Goal: Find specific page/section: Find specific page/section

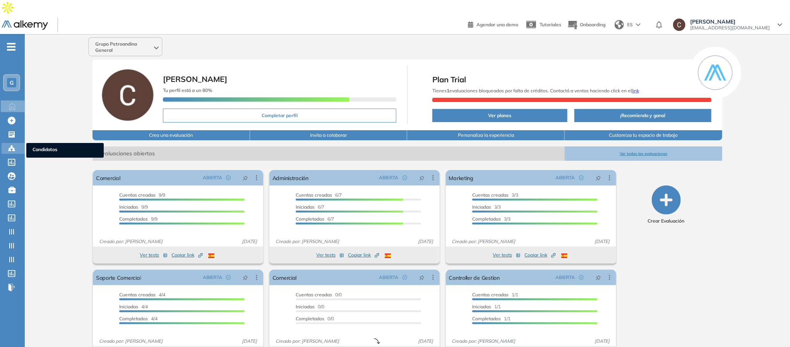
click at [13, 145] on icon at bounding box center [12, 149] width 8 height 8
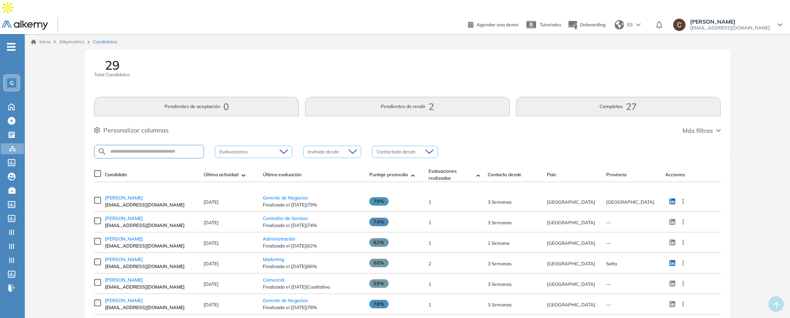
click at [282, 145] on div "Evaluaciones" at bounding box center [253, 151] width 77 height 12
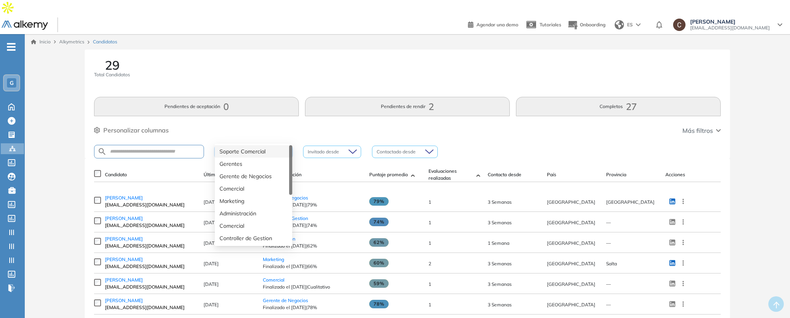
click at [282, 147] on div at bounding box center [250, 151] width 66 height 9
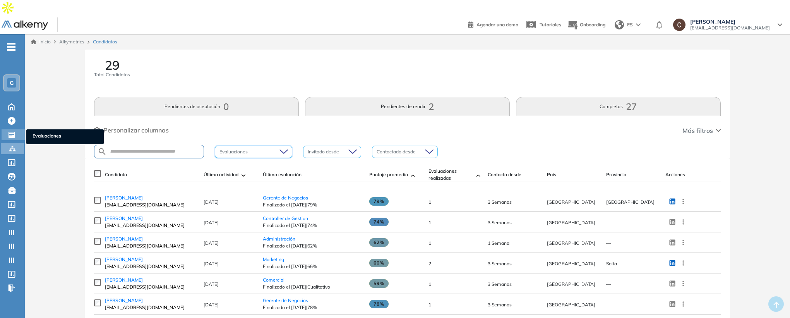
click at [6, 129] on div "Evaluaciones Evaluaciones" at bounding box center [13, 134] width 23 height 11
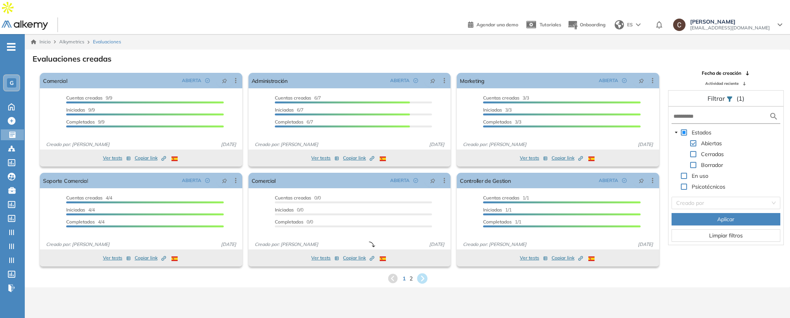
click at [423, 273] on icon at bounding box center [422, 278] width 10 height 10
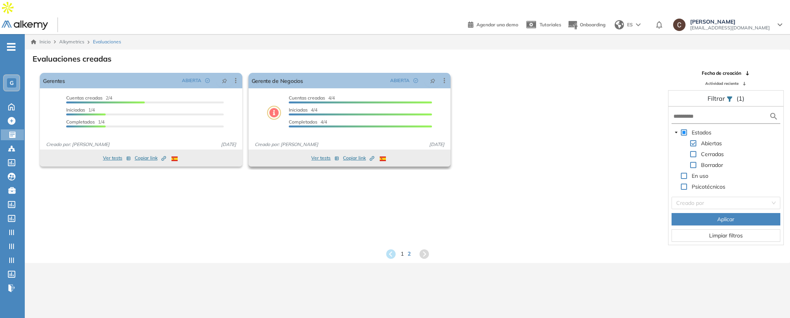
click at [280, 106] on link at bounding box center [274, 113] width 14 height 14
click at [289, 73] on link "Gerente de Negocios" at bounding box center [276, 80] width 51 height 15
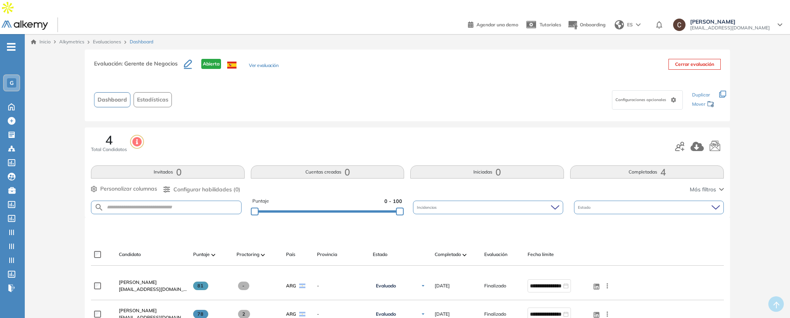
click at [100, 39] on link "Evaluaciones" at bounding box center [107, 42] width 28 height 6
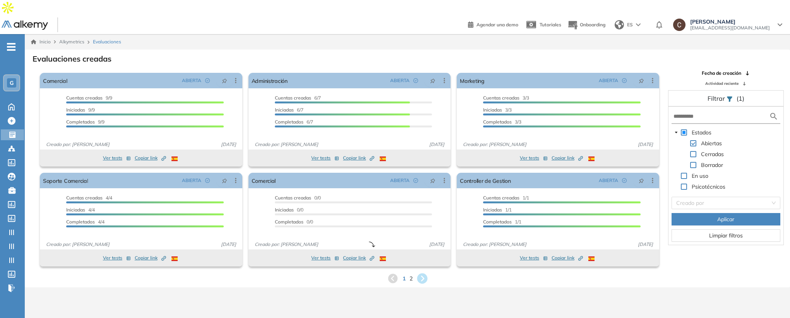
click at [424, 273] on icon at bounding box center [422, 278] width 10 height 10
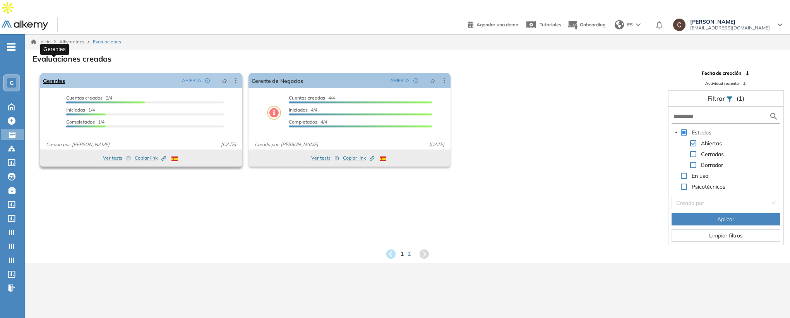
click at [53, 73] on link "Gerentes" at bounding box center [54, 80] width 22 height 15
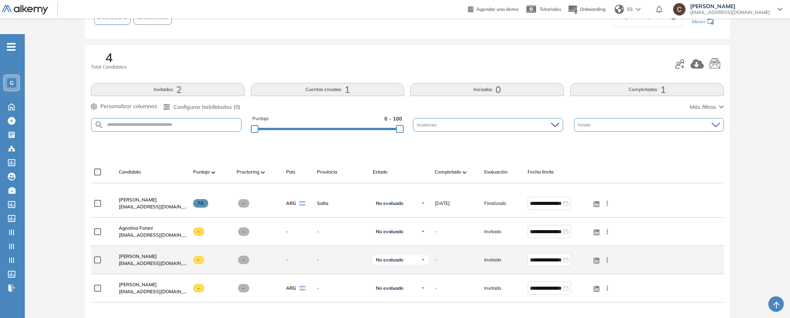
scroll to position [58, 0]
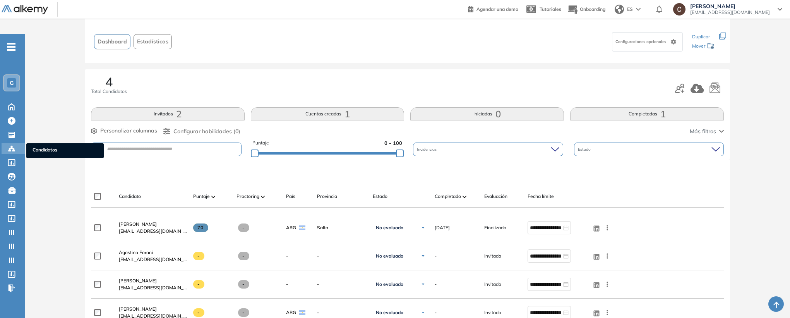
click at [12, 145] on icon at bounding box center [12, 149] width 8 height 8
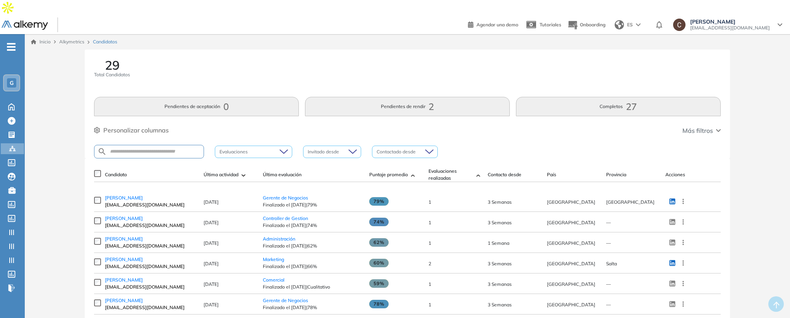
click at [151, 145] on div at bounding box center [149, 152] width 110 height 14
click at [153, 149] on input "text" at bounding box center [155, 152] width 97 height 6
type input "******"
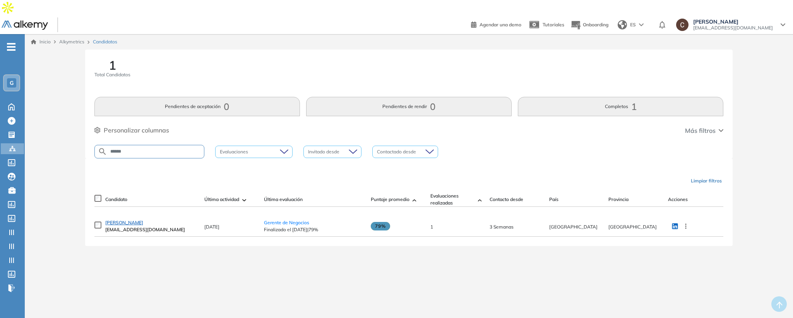
click at [130, 219] on span "[PERSON_NAME]" at bounding box center [124, 222] width 38 height 6
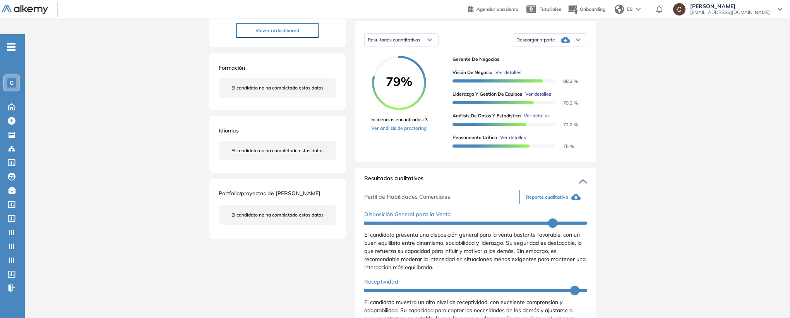
scroll to position [116, 0]
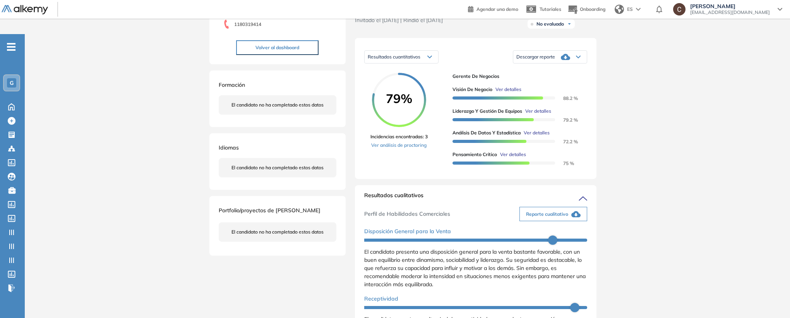
click at [561, 210] on span "Reporte cualitativo" at bounding box center [547, 213] width 42 height 7
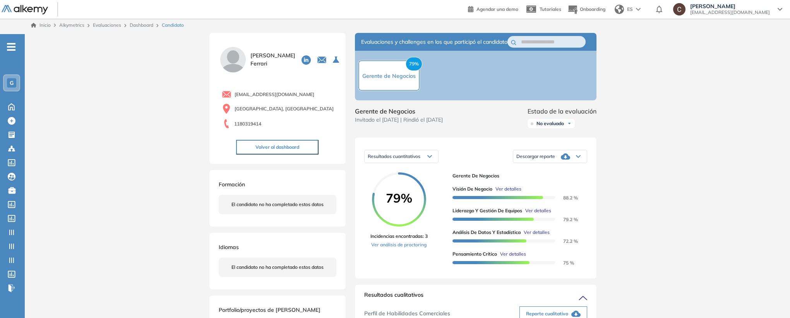
scroll to position [0, 0]
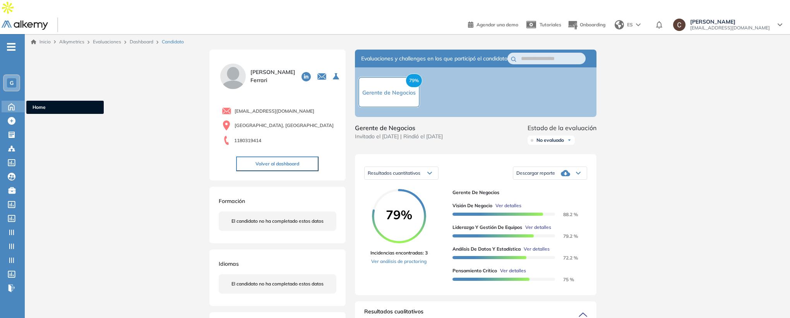
click at [16, 101] on icon at bounding box center [12, 105] width 14 height 9
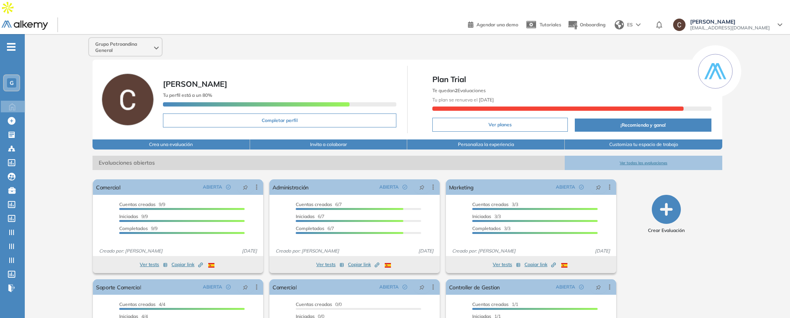
drag, startPoint x: 432, startPoint y: 74, endPoint x: 521, endPoint y: 81, distance: 89.2
click at [521, 85] on div "Te quedan 2 Evaluaciones Tu plan se renueva el 2 de septiembre" at bounding box center [571, 99] width 279 height 29
click at [591, 66] on div "Plan Trial Te quedan 2 Evaluaciones Tu plan se renueva el 2 de septiembre Ver p…" at bounding box center [572, 99] width 282 height 67
click at [11, 147] on icon at bounding box center [11, 148] width 2 height 2
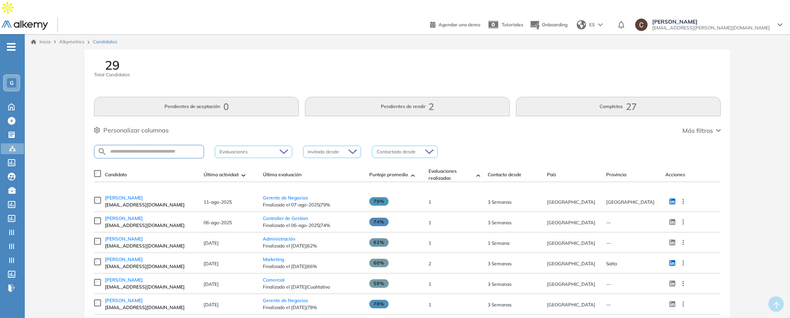
drag, startPoint x: 591, startPoint y: 91, endPoint x: 642, endPoint y: 100, distance: 51.9
click at [642, 100] on button "Completos 27" at bounding box center [618, 106] width 205 height 19
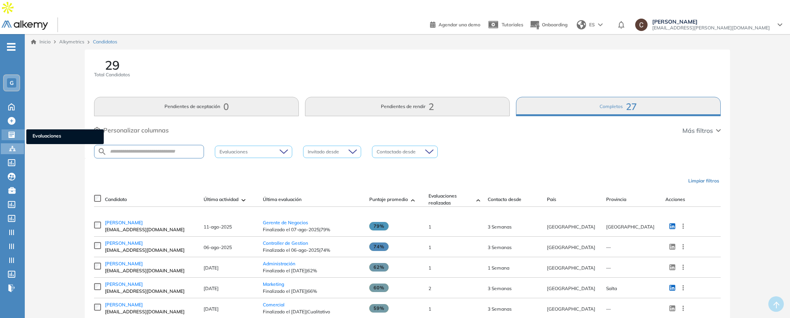
click at [12, 131] on icon at bounding box center [12, 135] width 8 height 8
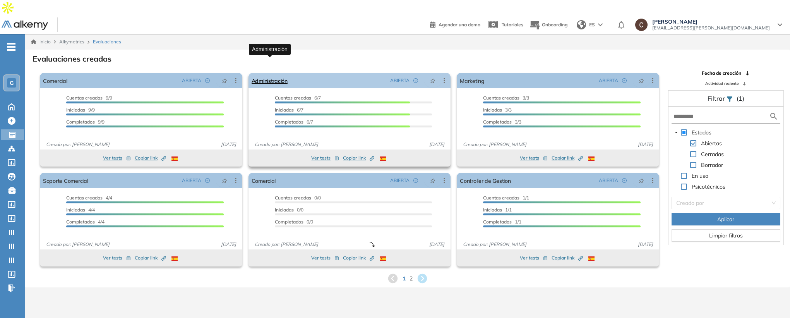
click at [278, 73] on link "Administración" at bounding box center [269, 80] width 36 height 15
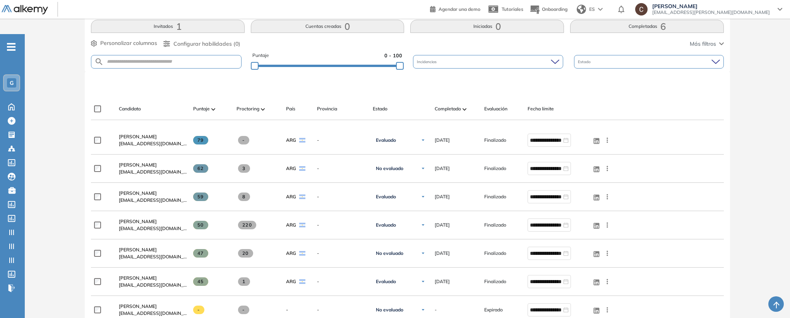
scroll to position [174, 0]
